Goal: Task Accomplishment & Management: Manage account settings

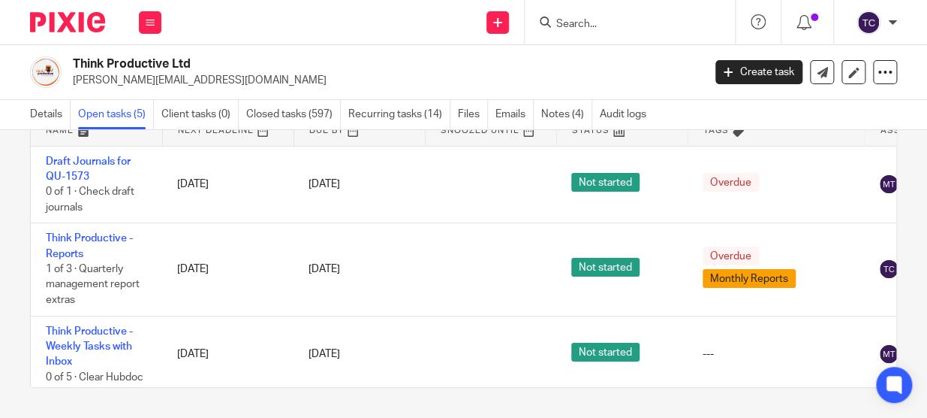
scroll to position [167, 0]
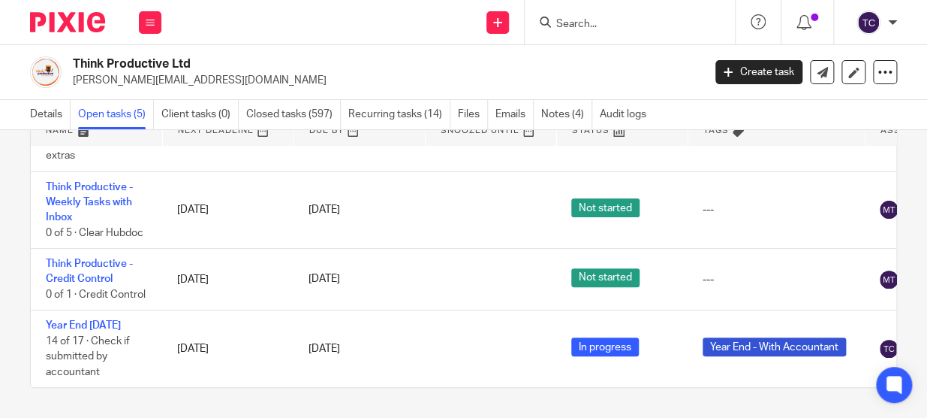
click at [573, 30] on form at bounding box center [635, 22] width 160 height 19
click at [574, 28] on input "Search" at bounding box center [622, 25] width 135 height 14
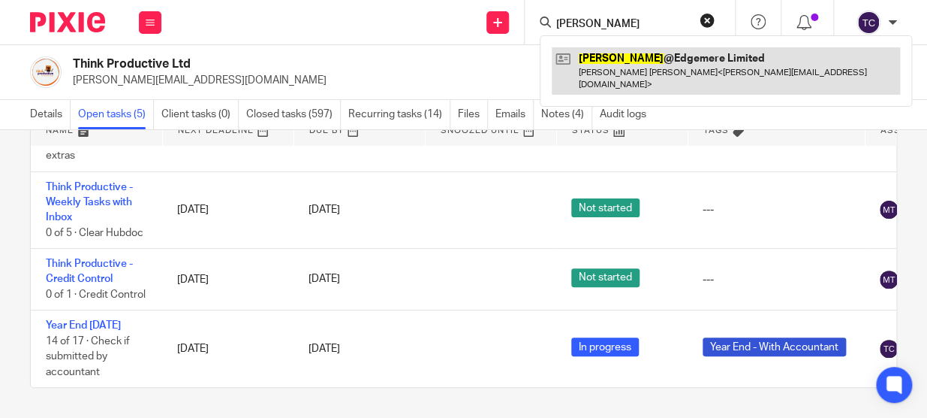
type input "[PERSON_NAME]"
click at [595, 63] on link at bounding box center [726, 70] width 348 height 47
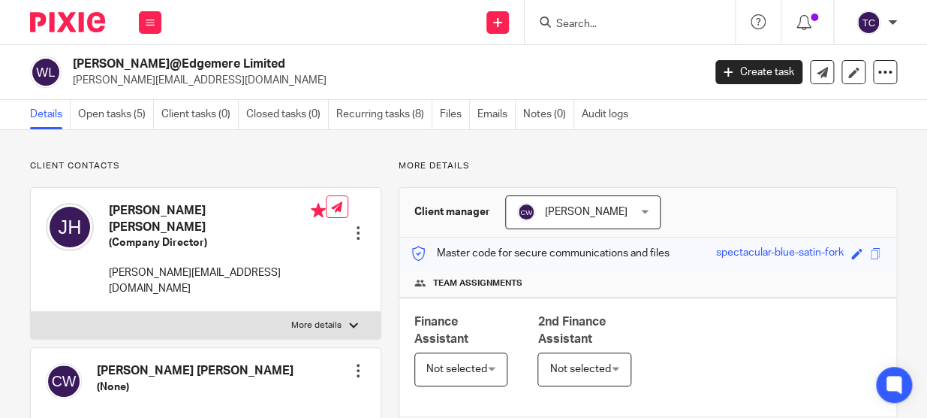
scroll to position [136, 0]
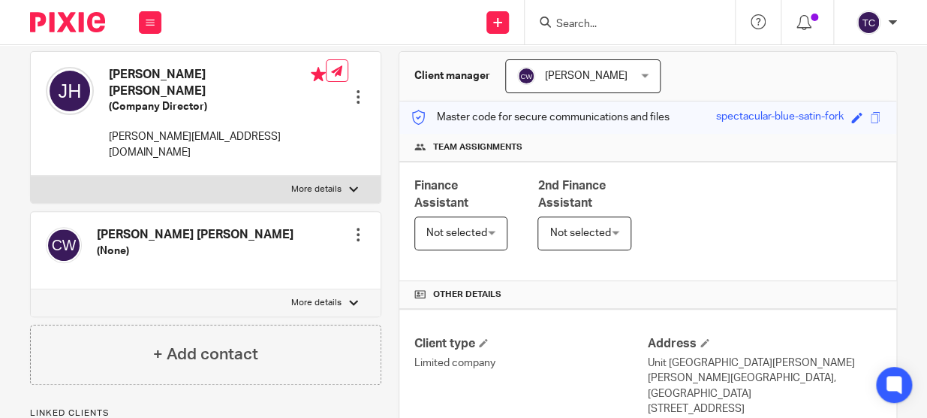
click at [356, 89] on div at bounding box center [358, 96] width 15 height 15
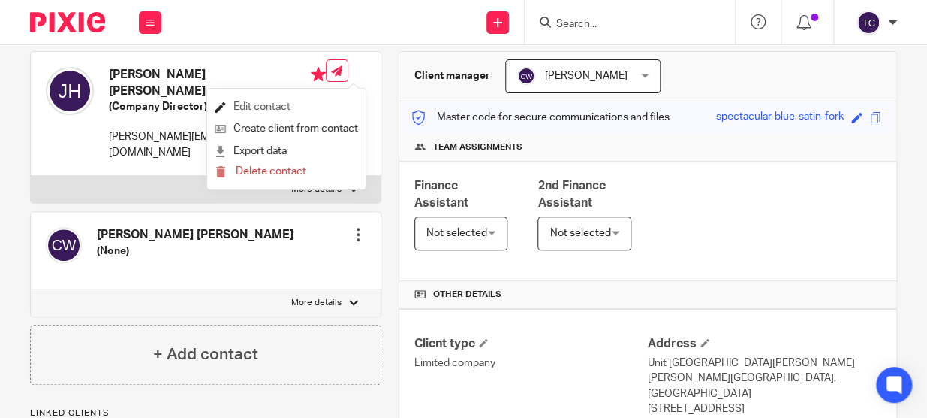
click at [289, 105] on link "Edit contact" at bounding box center [286, 107] width 143 height 22
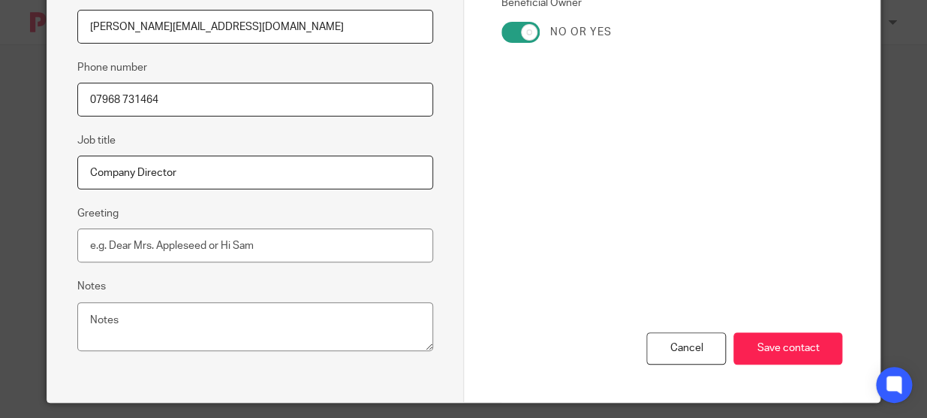
scroll to position [375, 0]
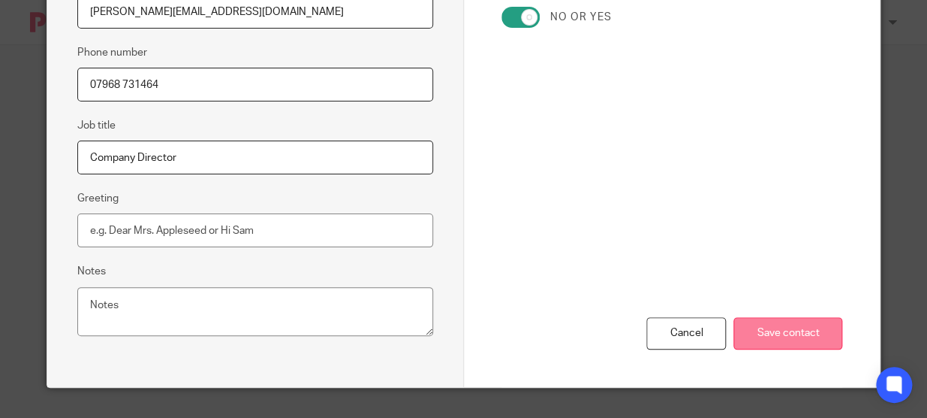
type input "07968 731464"
click at [750, 330] on input "Save contact" at bounding box center [788, 333] width 109 height 32
click at [763, 325] on input "Save contact" at bounding box center [788, 333] width 109 height 32
